Goal: Task Accomplishment & Management: Manage account settings

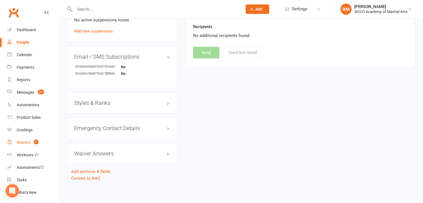
click at [26, 144] on div "Waivers" at bounding box center [24, 142] width 14 height 4
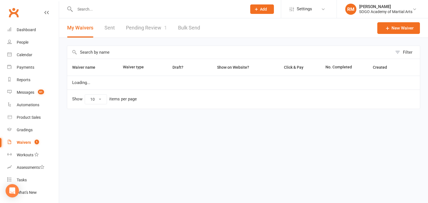
select select "100"
click at [138, 28] on link "Pending Review 1" at bounding box center [146, 27] width 41 height 19
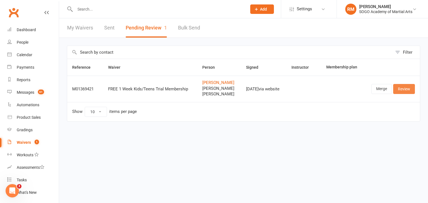
click at [402, 87] on link "Review" at bounding box center [404, 89] width 22 height 10
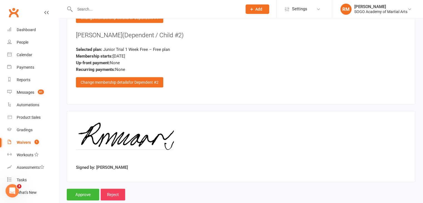
scroll to position [1203, 0]
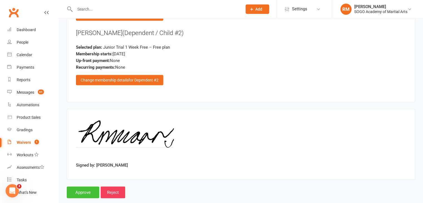
click at [82, 187] on input "Approve" at bounding box center [83, 193] width 33 height 12
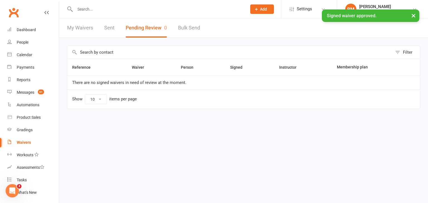
click at [87, 8] on input "text" at bounding box center [157, 9] width 169 height 8
type input "r"
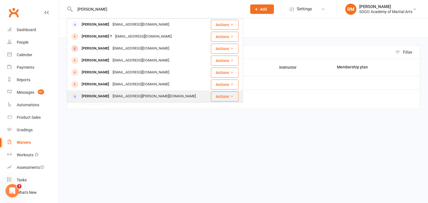
type input "[PERSON_NAME]"
click at [101, 97] on div "[PERSON_NAME]" at bounding box center [95, 96] width 31 height 8
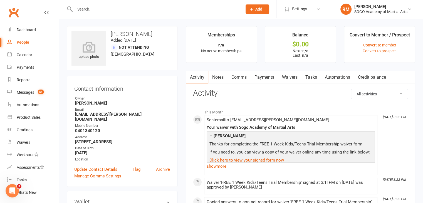
click at [237, 75] on link "Comms" at bounding box center [239, 77] width 23 height 13
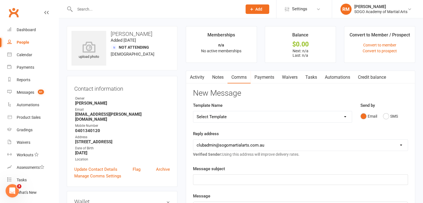
click at [231, 118] on select "Select Template [Email] 01. Junior Enquiry 1 Week FREE Zipleads Call Booked [Em…" at bounding box center [272, 116] width 159 height 11
select select "25"
click at [193, 111] on select "Select Template [Email] 01. Junior Enquiry 1 Week FREE Zipleads Call Booked [Em…" at bounding box center [272, 116] width 159 height 11
select select
